Goal: Obtain resource: Obtain resource

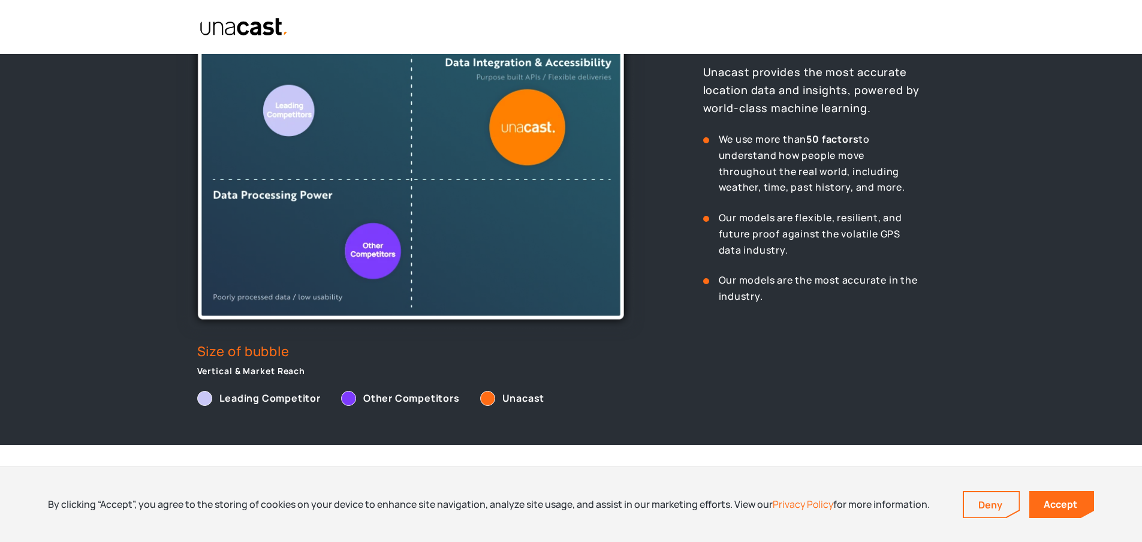
scroll to position [360, 0]
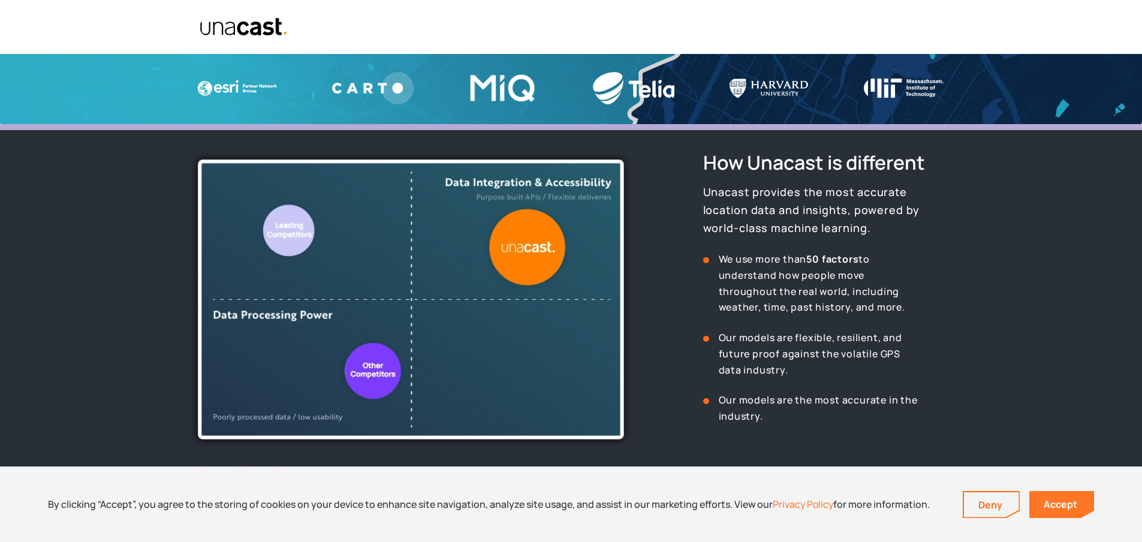
click at [1065, 498] on link "Accept" at bounding box center [1061, 504] width 65 height 27
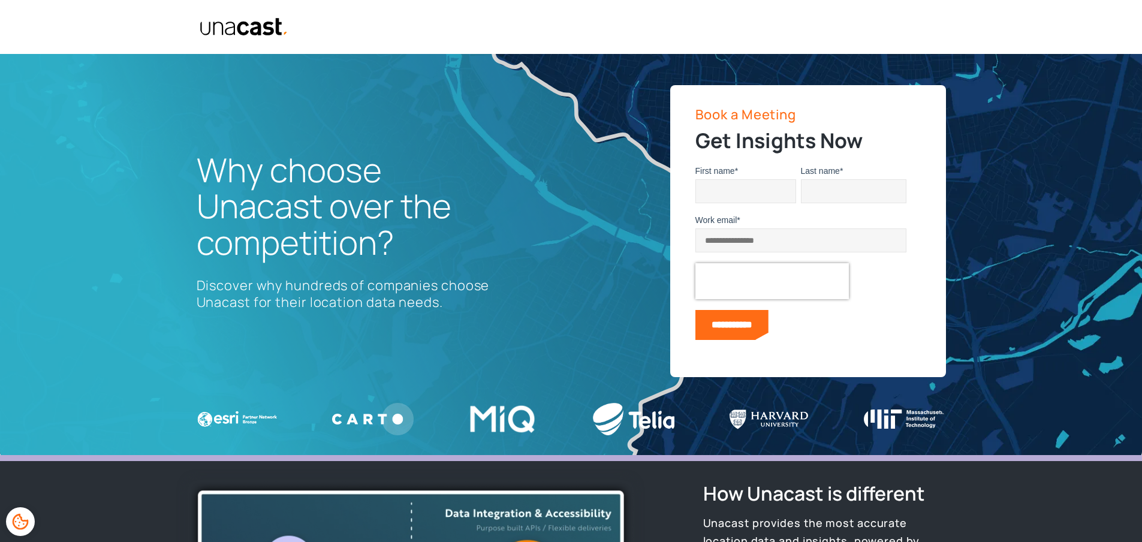
scroll to position [0, 0]
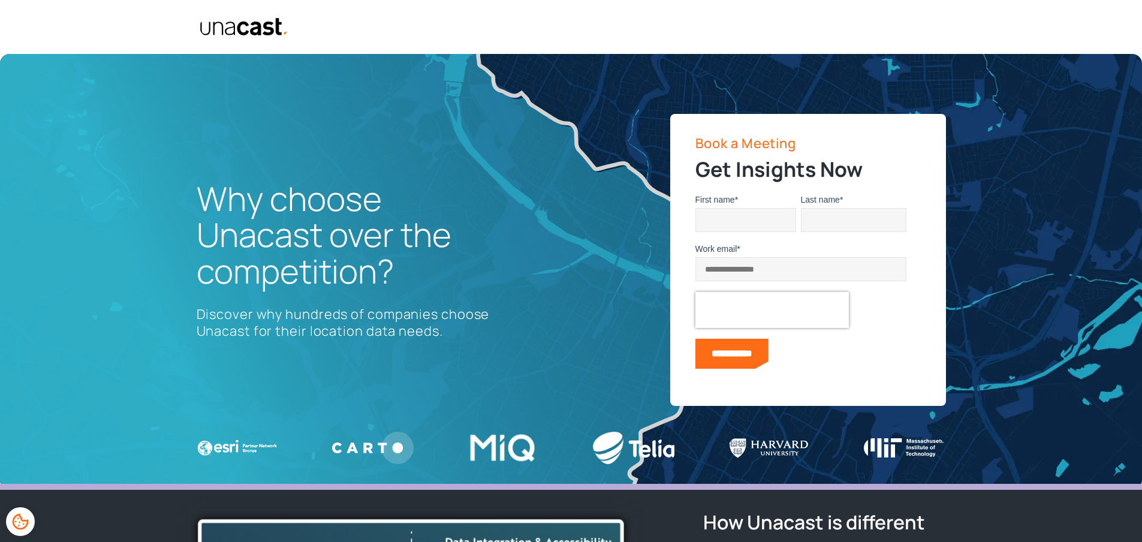
click at [238, 37] on div at bounding box center [571, 27] width 1142 height 54
click at [240, 29] on img "home" at bounding box center [244, 26] width 89 height 19
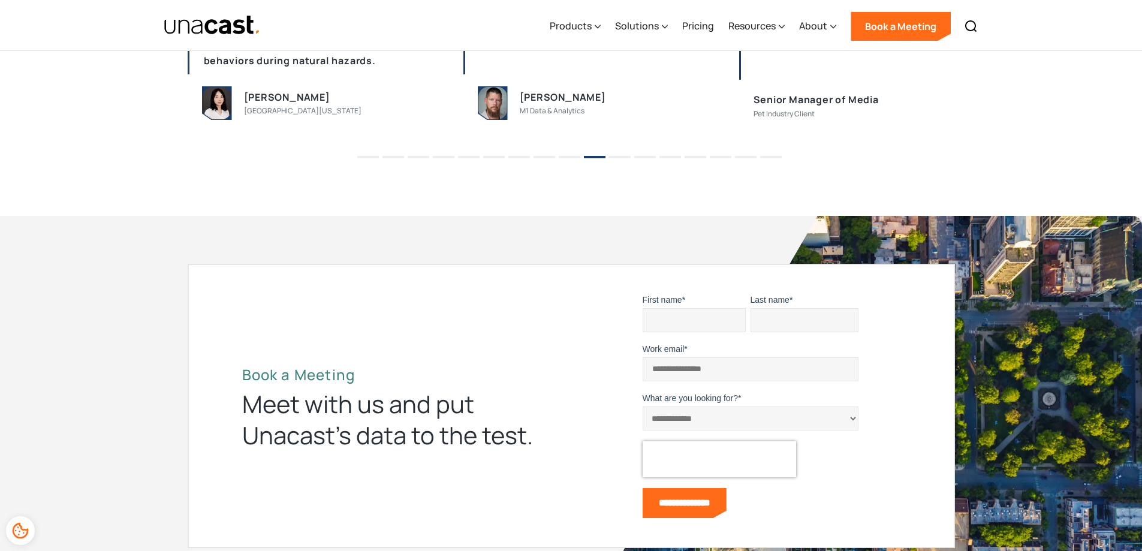
scroll to position [2937, 0]
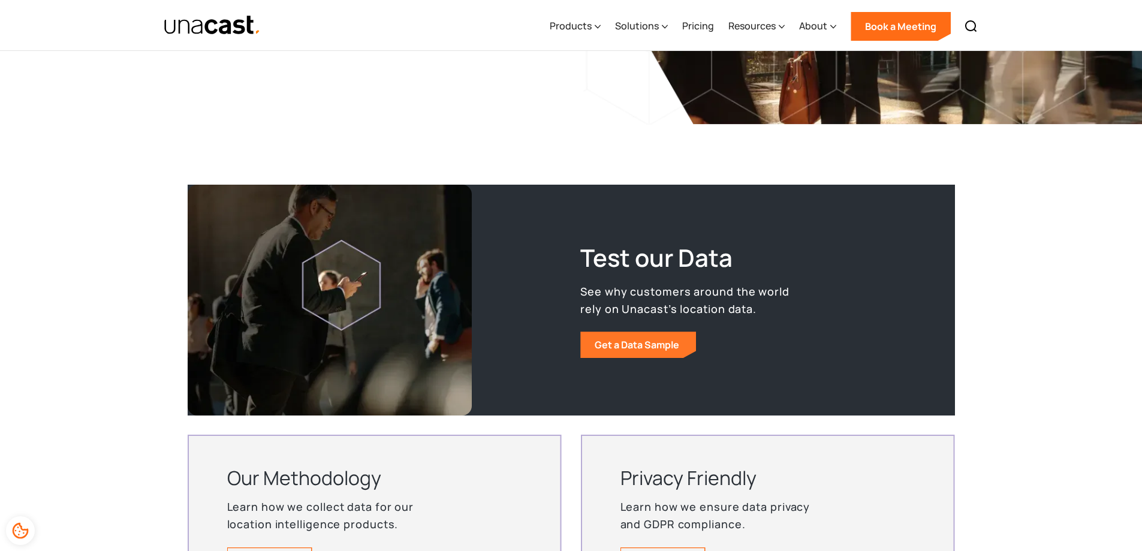
click at [631, 340] on link "Get a Data Sample" at bounding box center [638, 344] width 116 height 26
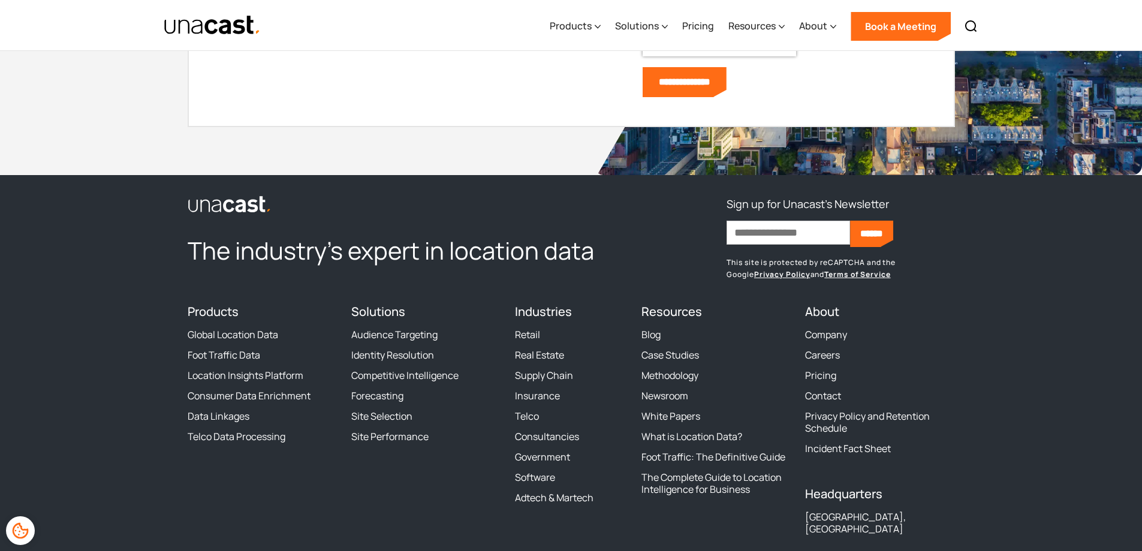
scroll to position [3606, 0]
